Goal: Task Accomplishment & Management: Use online tool/utility

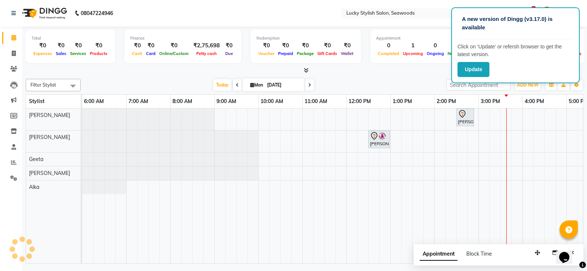
scroll to position [0, 248]
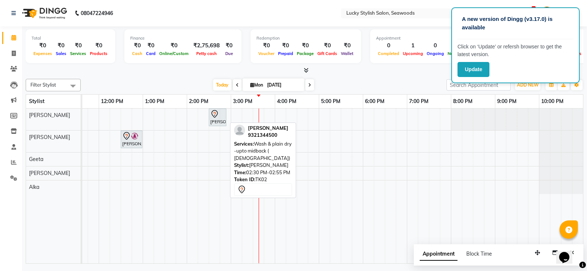
click at [221, 121] on div "[PERSON_NAME], TK02, 02:30 PM-02:55 PM, Wash & plain dry -upto midback ( [DEMOG…" at bounding box center [217, 117] width 16 height 15
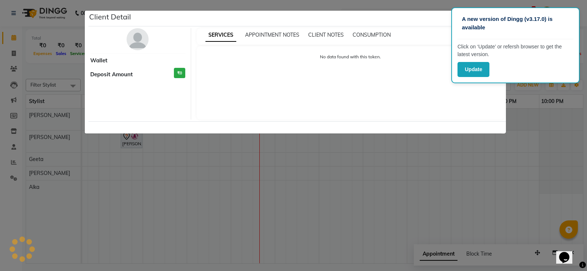
select select "7"
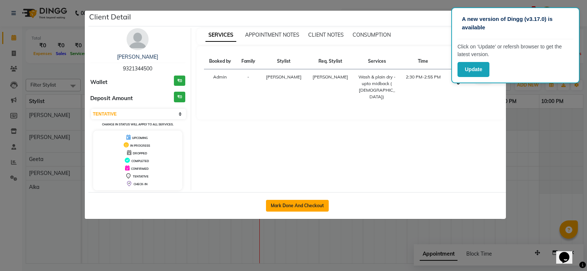
click at [313, 207] on button "Mark Done And Checkout" at bounding box center [297, 206] width 63 height 12
select select "675"
select select "service"
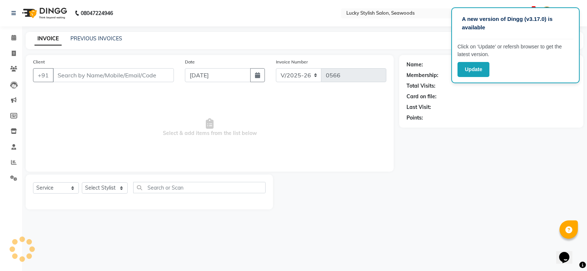
type input "9321344500"
select select "10014"
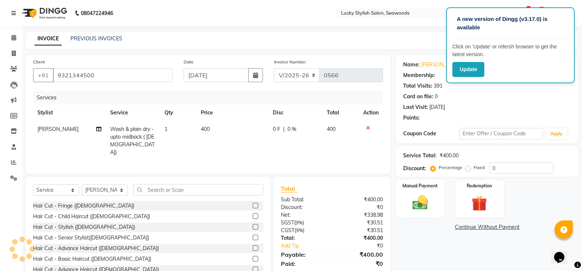
select select "1: Object"
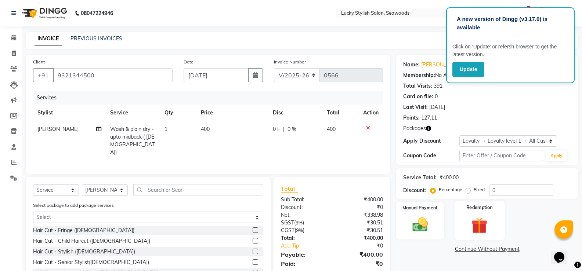
click at [470, 235] on img at bounding box center [479, 225] width 26 height 20
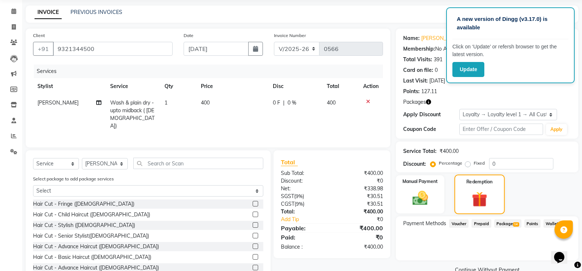
scroll to position [47, 0]
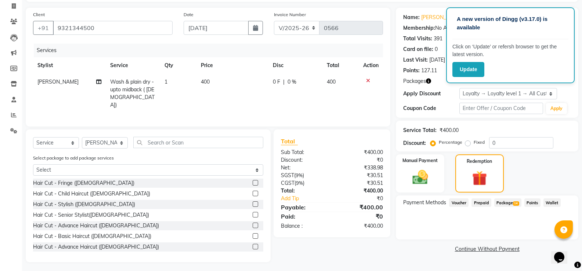
click at [507, 200] on span "Package 14" at bounding box center [507, 202] width 27 height 8
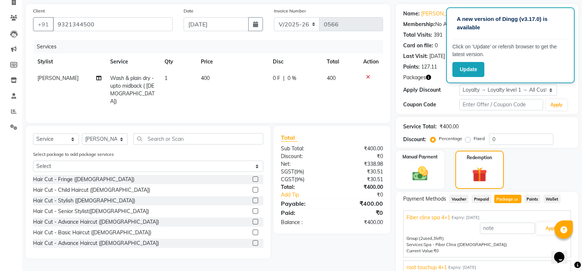
scroll to position [0, 0]
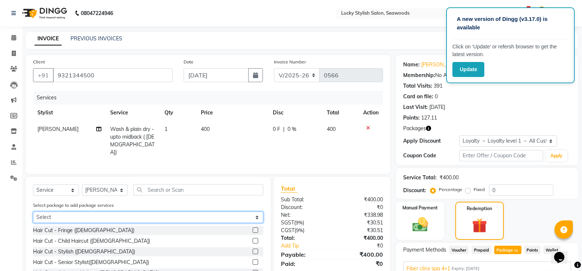
click at [247, 212] on select "Select Fiber clinx spa 4+1 root touchup 4+1 wash an plain dry Midback 8+4 wash …" at bounding box center [148, 217] width 230 height 11
select select "3: Object"
click at [33, 212] on select "Select Fiber clinx spa 4+1 root touchup 4+1 wash an plain dry Midback 8+4 wash …" at bounding box center [148, 217] width 230 height 11
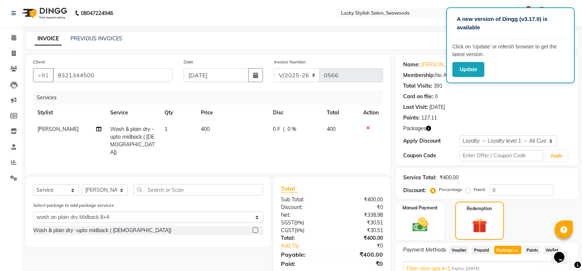
click at [254, 230] on label at bounding box center [255, 230] width 6 height 6
click at [254, 230] on input "checkbox" at bounding box center [254, 230] width 5 height 5
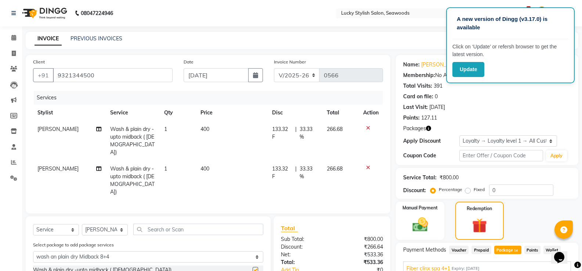
checkbox input "false"
click at [368, 128] on icon at bounding box center [368, 127] width 4 height 5
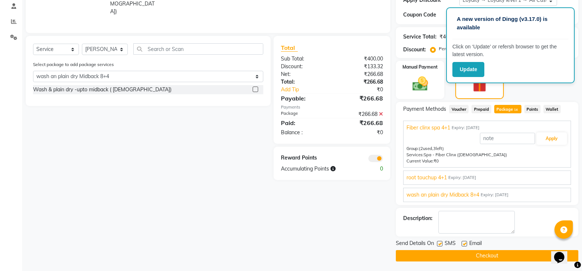
scroll to position [142, 0]
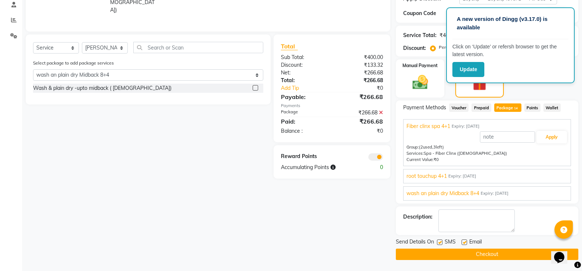
click at [500, 256] on button "Checkout" at bounding box center [487, 254] width 182 height 11
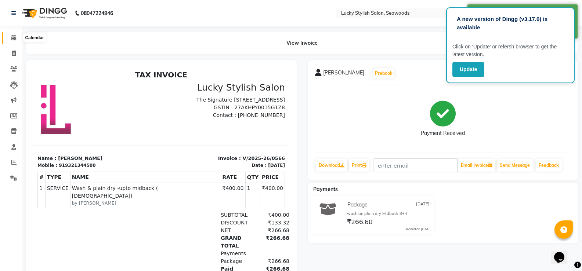
click at [8, 34] on span at bounding box center [13, 38] width 13 height 8
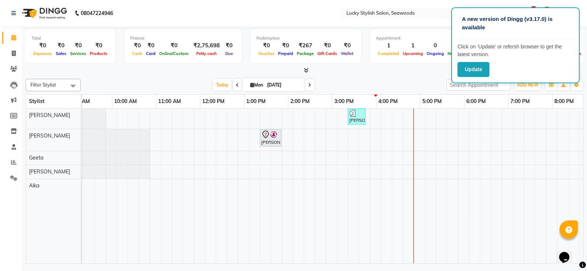
scroll to position [0, 109]
click at [270, 84] on input "[DATE]" at bounding box center [283, 85] width 37 height 11
select select "9"
select select "2025"
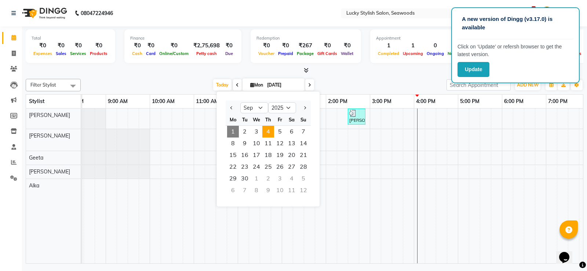
click at [264, 136] on span "4" at bounding box center [268, 132] width 12 height 12
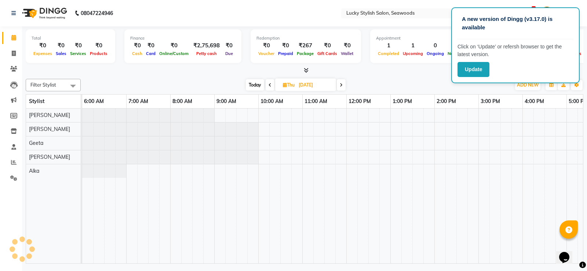
scroll to position [0, 248]
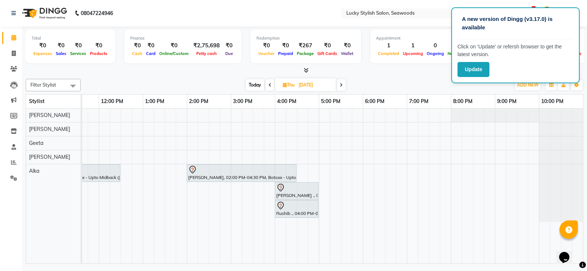
click at [267, 85] on span at bounding box center [270, 84] width 9 height 11
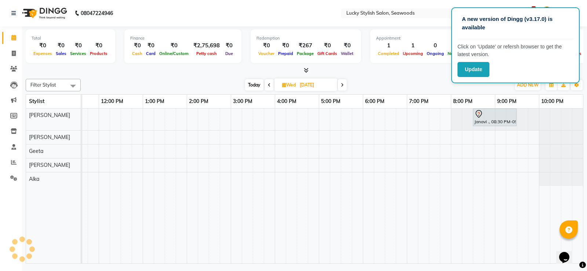
click at [268, 85] on icon at bounding box center [269, 85] width 3 height 4
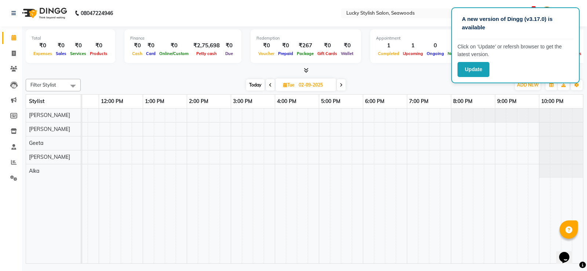
click at [267, 85] on span at bounding box center [270, 84] width 9 height 11
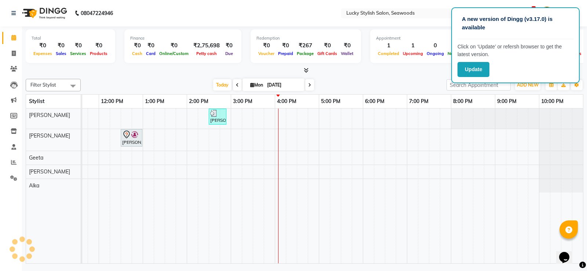
click at [310, 85] on span at bounding box center [309, 84] width 9 height 11
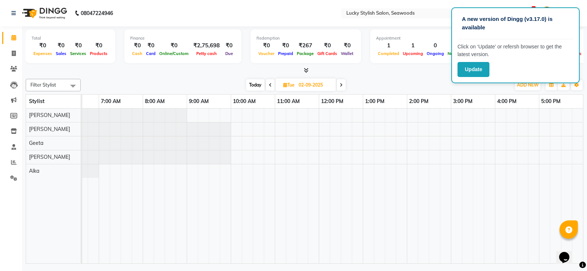
scroll to position [0, 0]
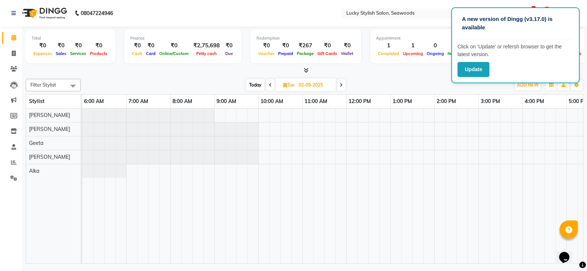
click at [340, 85] on icon at bounding box center [341, 85] width 3 height 4
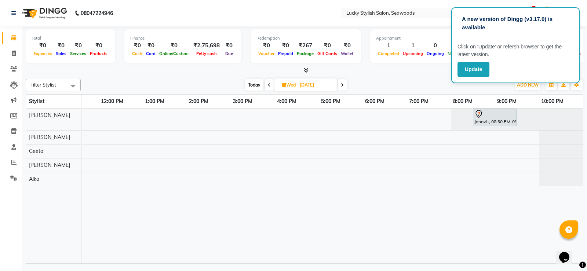
click at [339, 84] on span at bounding box center [342, 84] width 9 height 11
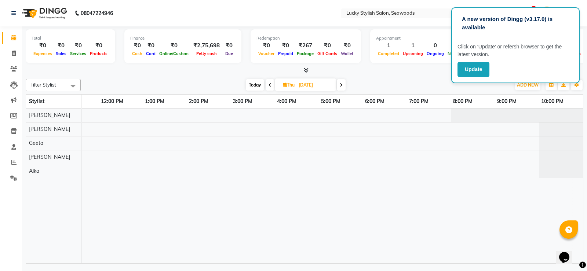
click at [271, 87] on span at bounding box center [270, 84] width 9 height 11
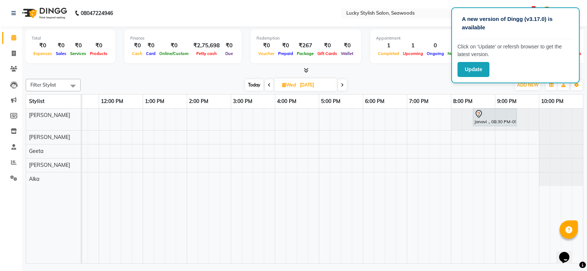
click at [344, 83] on icon at bounding box center [342, 85] width 3 height 4
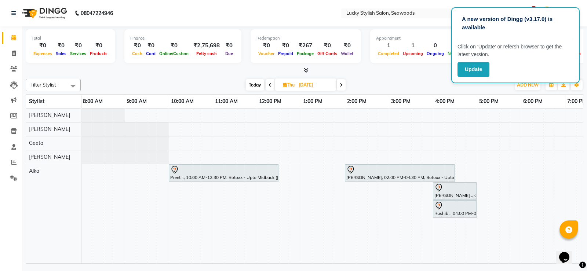
scroll to position [0, 45]
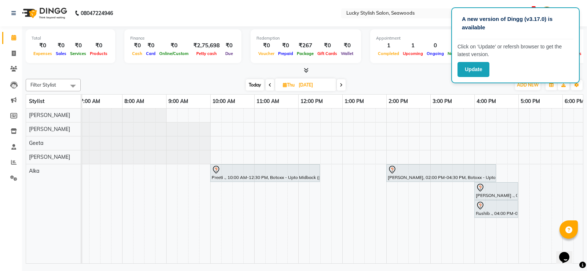
drag, startPoint x: 387, startPoint y: 258, endPoint x: 255, endPoint y: 240, distance: 133.3
click at [255, 242] on td at bounding box center [250, 186] width 11 height 155
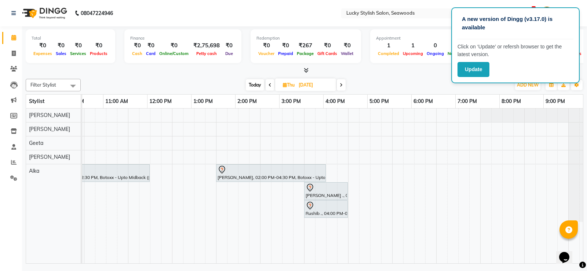
scroll to position [0, 218]
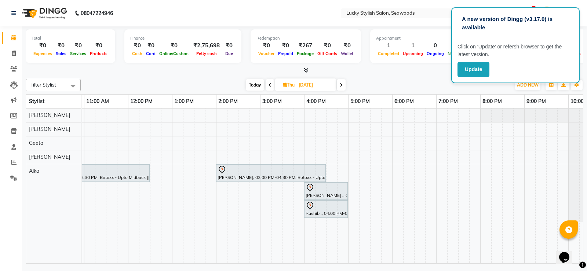
click at [342, 83] on icon at bounding box center [341, 85] width 3 height 4
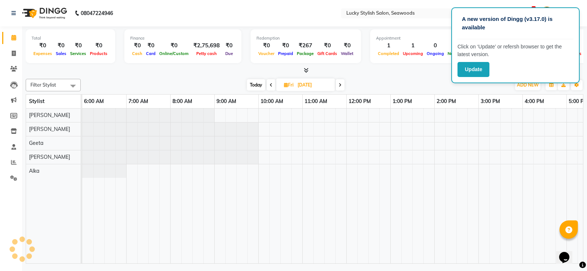
scroll to position [0, 248]
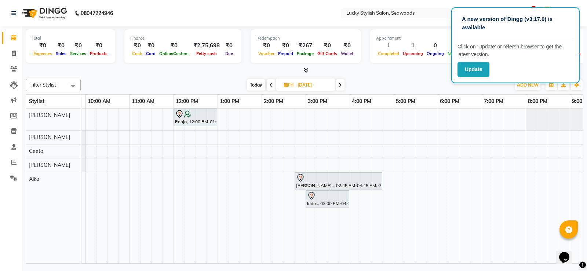
click at [270, 82] on span at bounding box center [271, 84] width 9 height 11
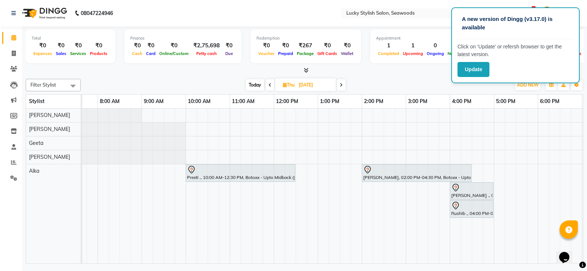
scroll to position [0, 77]
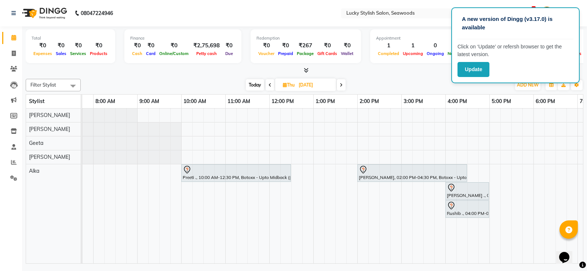
click at [340, 82] on span at bounding box center [341, 84] width 9 height 11
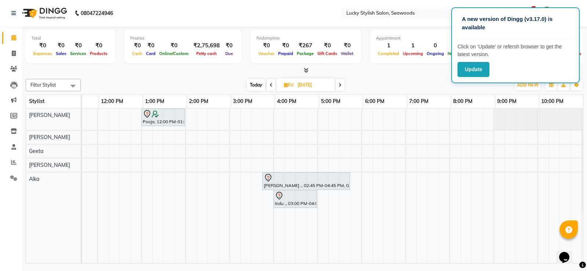
scroll to position [0, 205]
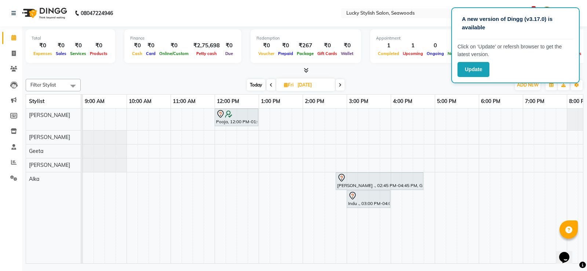
click at [271, 84] on icon at bounding box center [271, 85] width 3 height 4
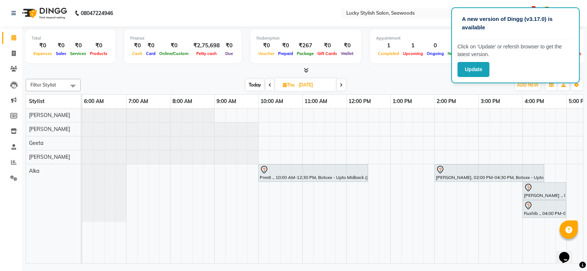
click at [251, 85] on span "Today" at bounding box center [255, 84] width 18 height 11
type input "[DATE]"
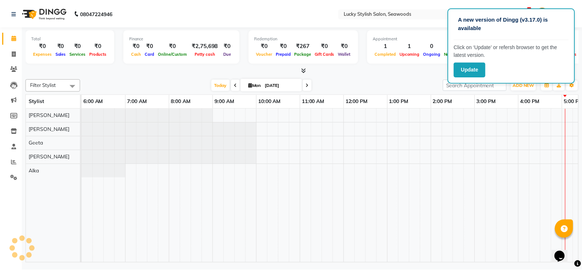
scroll to position [0, 248]
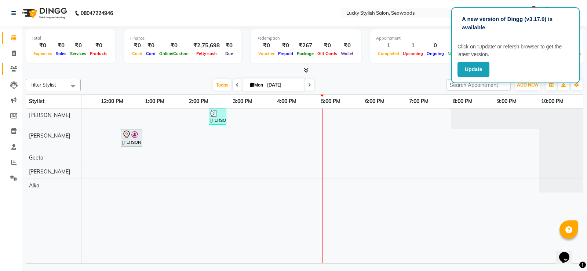
click at [3, 67] on link "Clients" at bounding box center [11, 69] width 18 height 12
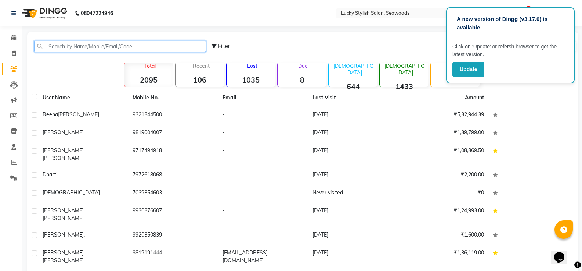
click at [86, 48] on input "text" at bounding box center [120, 46] width 172 height 11
type input "S"
